Goal: Task Accomplishment & Management: Complete application form

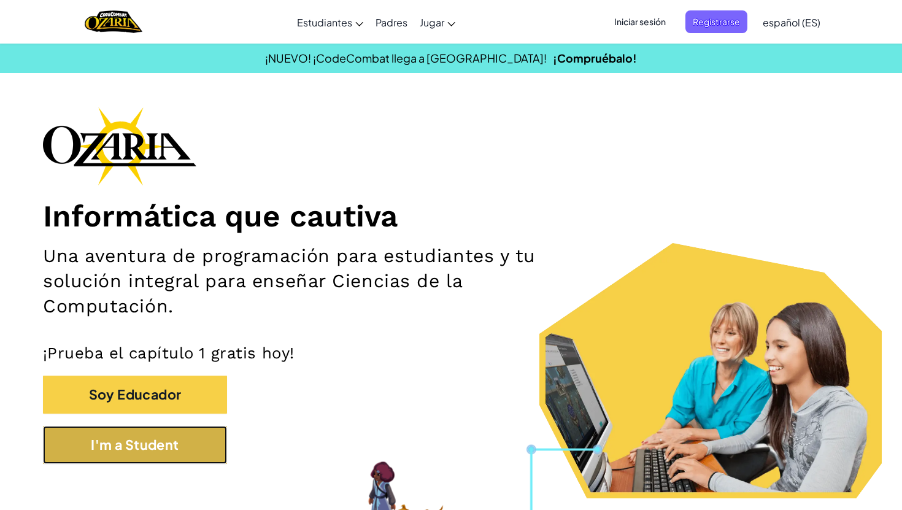
click at [99, 451] on button "I'm a Student" at bounding box center [135, 445] width 184 height 38
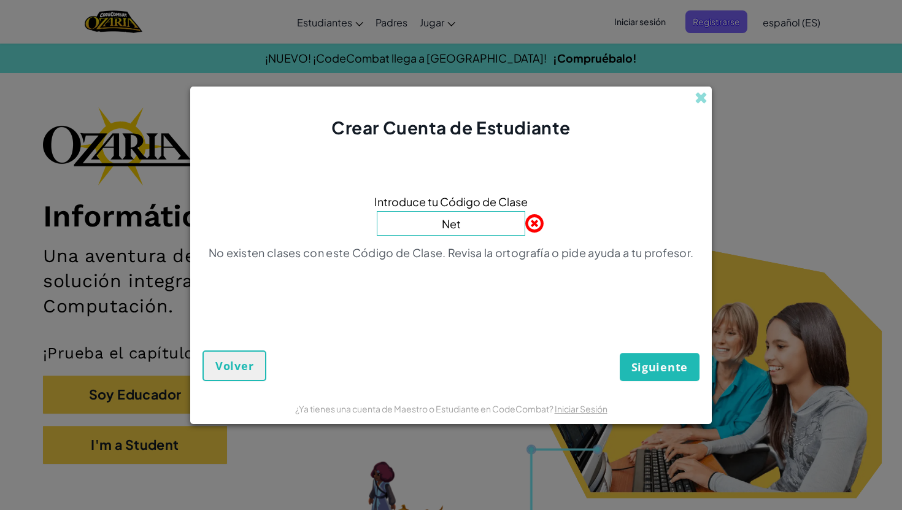
type input "NetOnlyPoint"
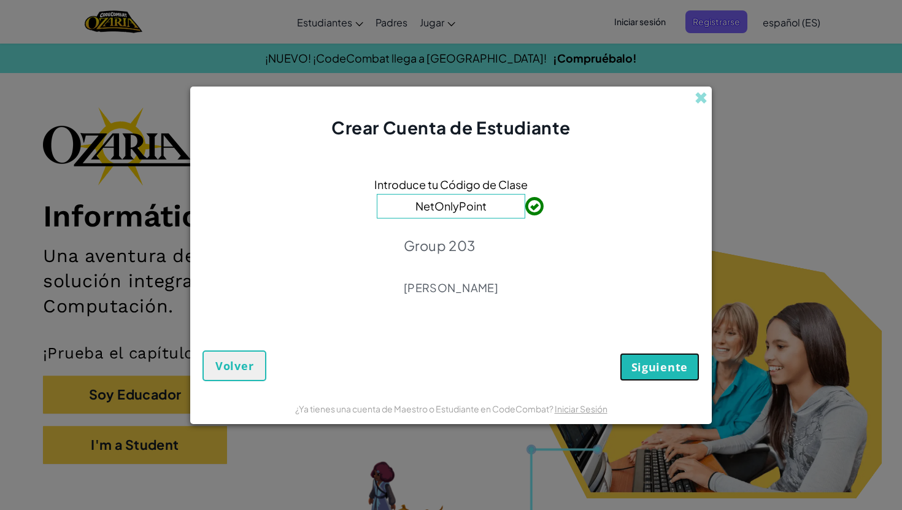
click at [676, 373] on span "Siguiente" at bounding box center [660, 367] width 56 height 15
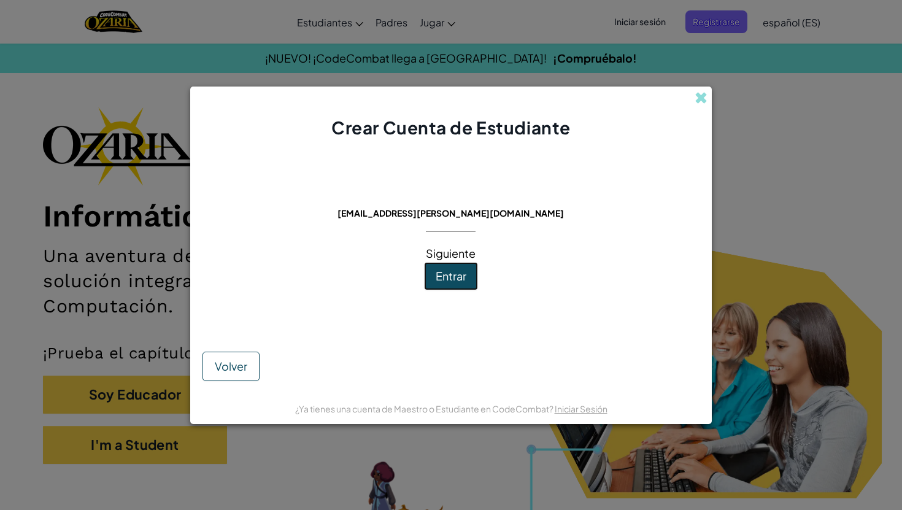
click at [457, 285] on button "Entrar" at bounding box center [451, 276] width 54 height 28
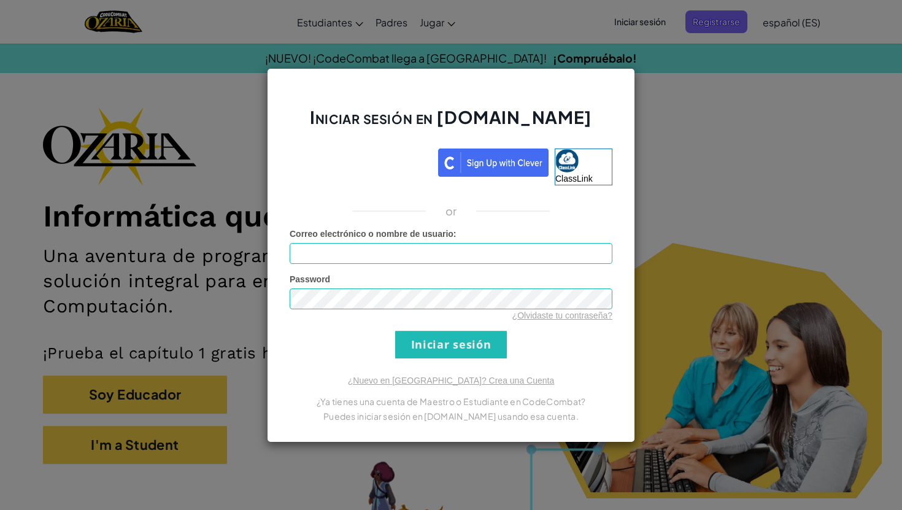
type input "[EMAIL_ADDRESS][DOMAIN_NAME]"
click at [462, 348] on input "Iniciar sesión" at bounding box center [451, 345] width 112 height 28
